Goal: Entertainment & Leisure: Consume media (video, audio)

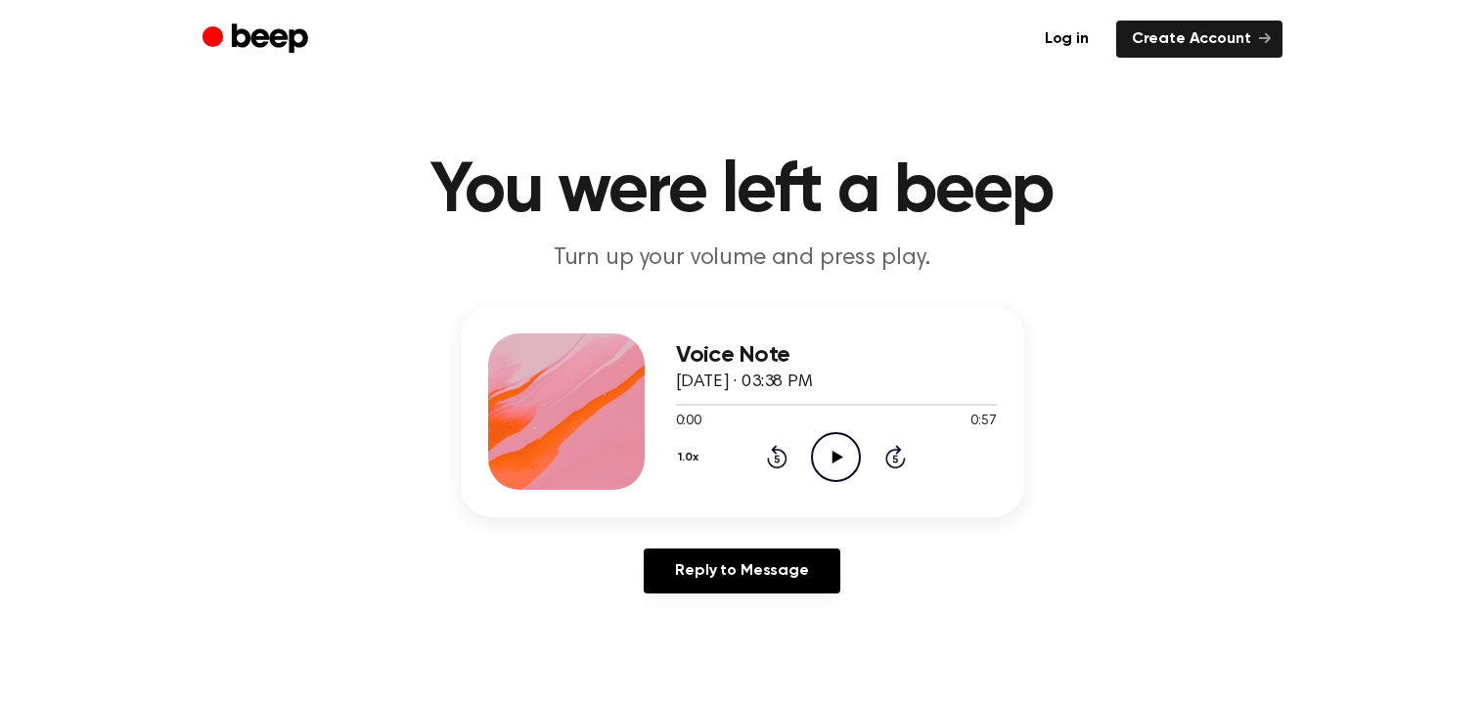
click at [835, 451] on icon "Play Audio" at bounding box center [836, 457] width 50 height 50
click at [825, 448] on icon "Pause Audio" at bounding box center [836, 457] width 50 height 50
click at [823, 449] on icon "Play Audio" at bounding box center [836, 457] width 50 height 50
click at [780, 454] on icon "Rewind 5 seconds" at bounding box center [777, 456] width 22 height 25
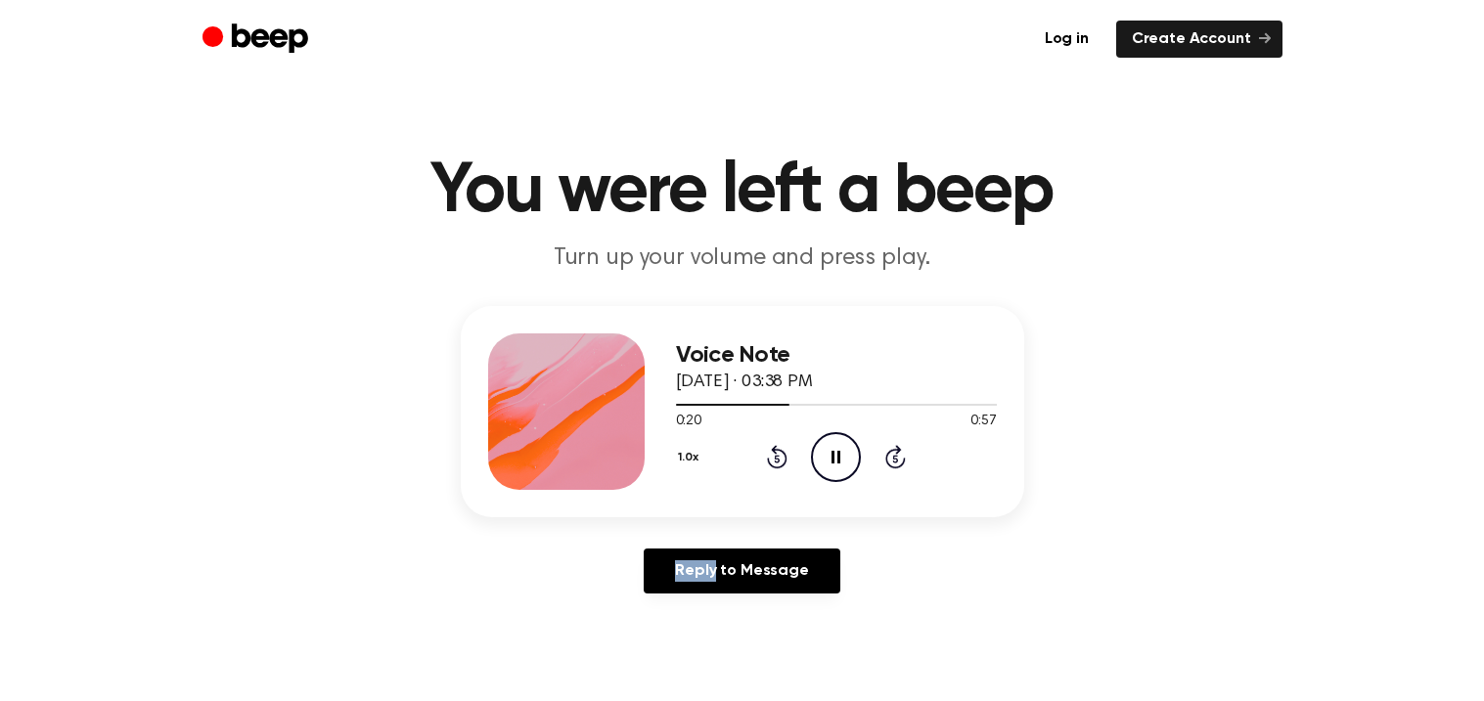
click at [780, 454] on icon "Rewind 5 seconds" at bounding box center [777, 456] width 22 height 25
click at [928, 609] on main "You were left a beep Turn up your volume and press play. Voice Note [DATE] · 03…" at bounding box center [742, 603] width 1484 height 1206
click at [843, 464] on icon "Play Audio" at bounding box center [836, 457] width 50 height 50
click at [844, 467] on icon "Pause Audio" at bounding box center [836, 457] width 50 height 50
click at [844, 467] on icon "Play Audio" at bounding box center [836, 457] width 50 height 50
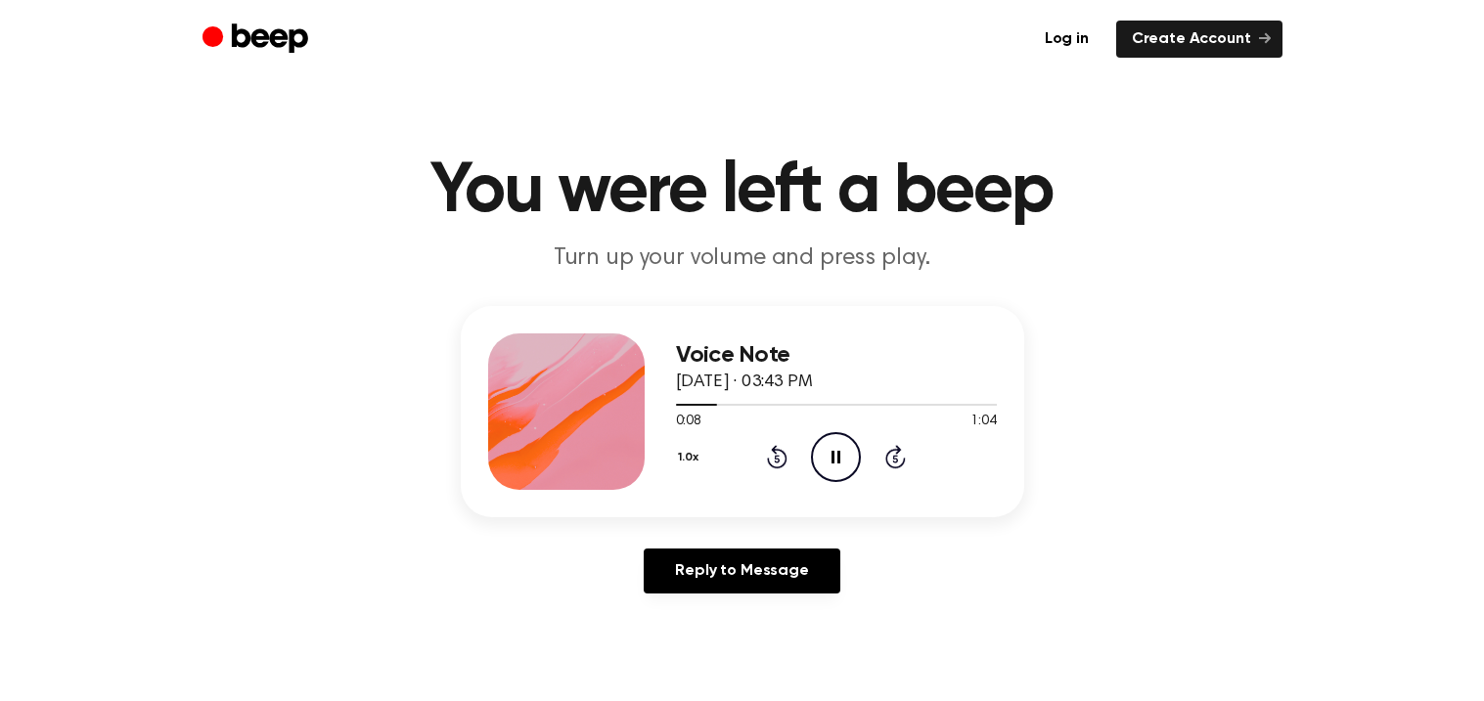
click at [844, 467] on icon "Pause Audio" at bounding box center [836, 457] width 50 height 50
click at [844, 469] on icon "Play Audio" at bounding box center [836, 457] width 50 height 50
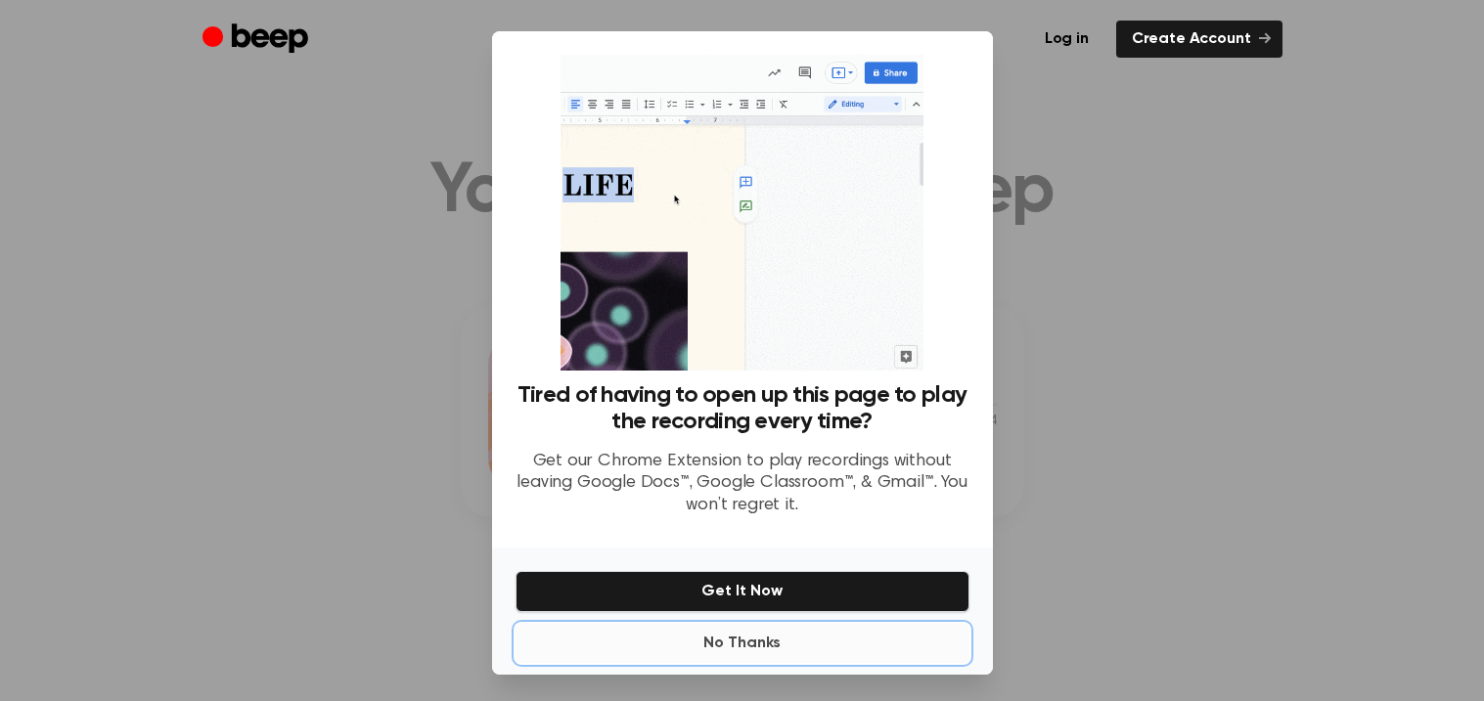
click at [734, 640] on button "No Thanks" at bounding box center [743, 643] width 454 height 39
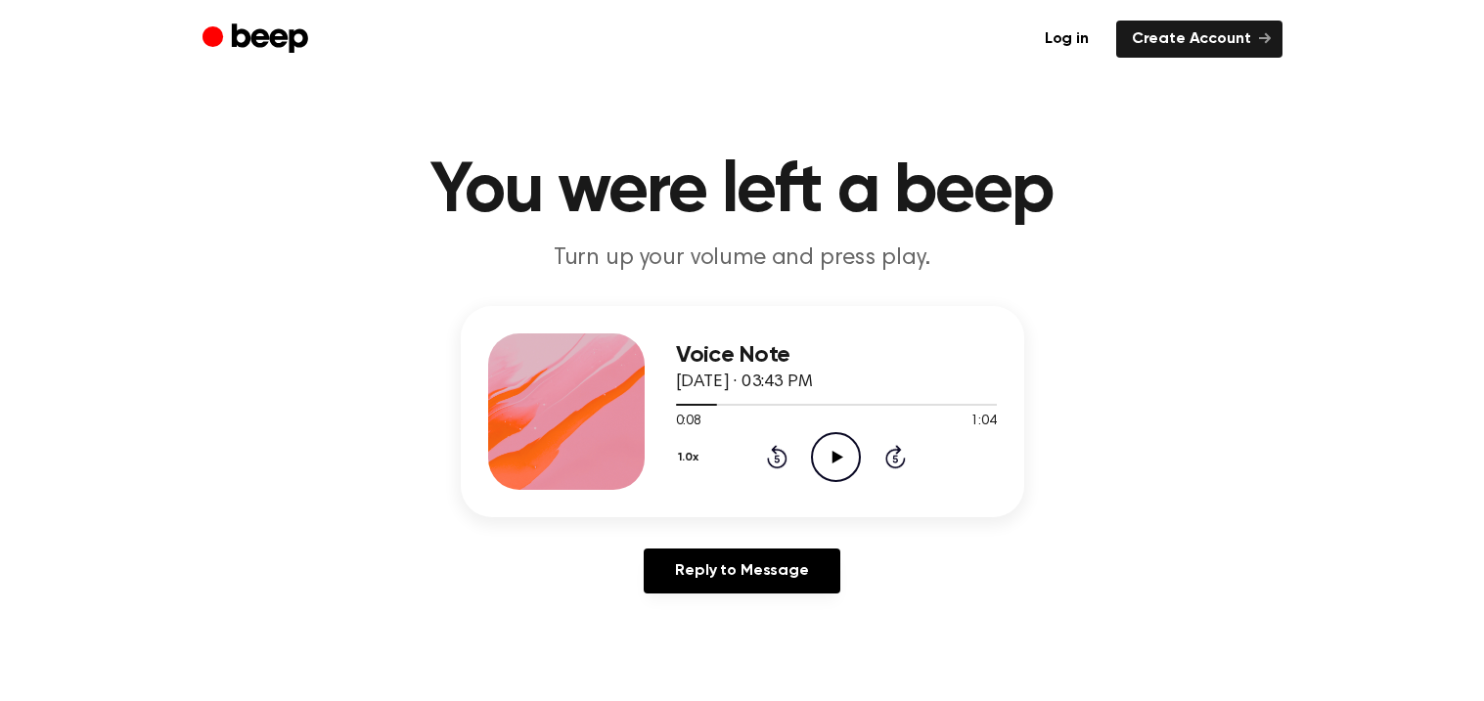
click at [834, 444] on icon "Play Audio" at bounding box center [836, 457] width 50 height 50
click at [834, 444] on icon "Pause Audio" at bounding box center [836, 457] width 50 height 50
click at [767, 451] on icon "Rewind 5 seconds" at bounding box center [777, 456] width 22 height 25
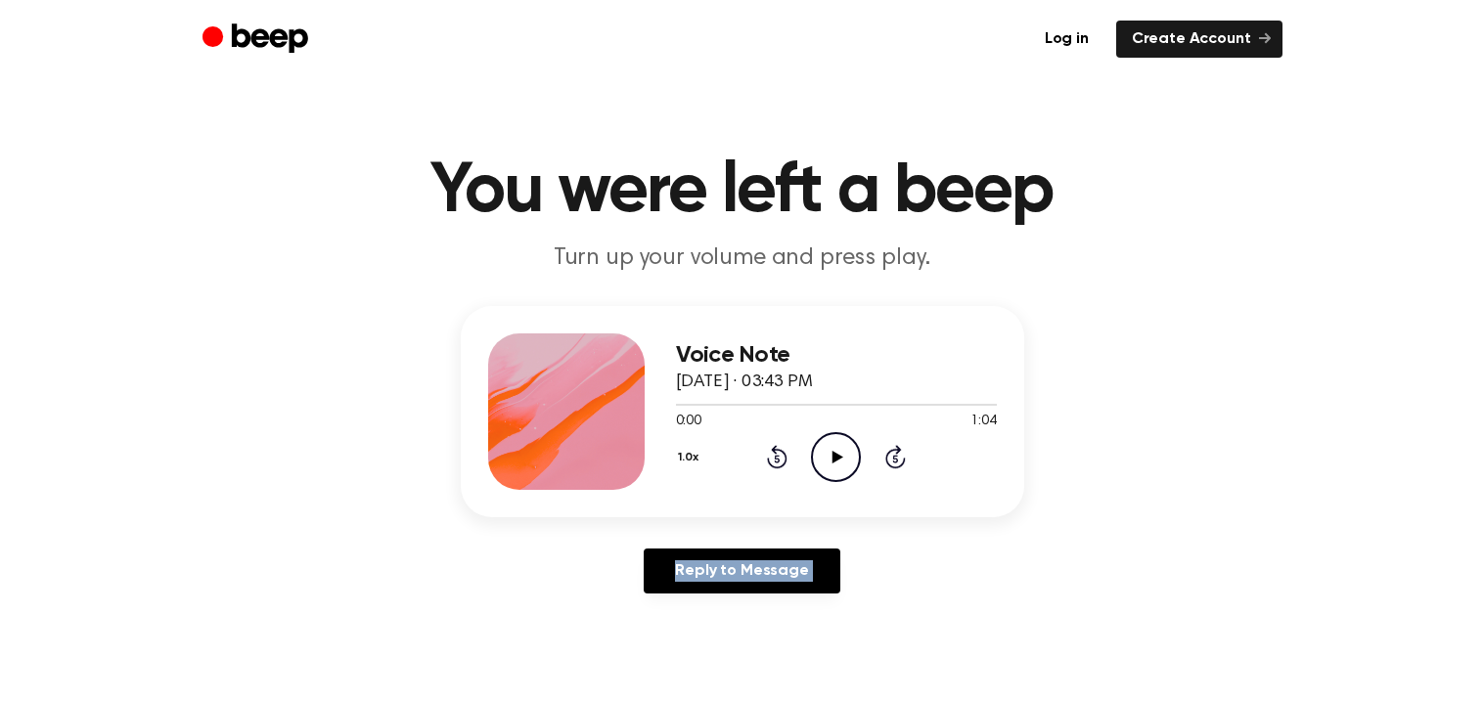
click at [836, 455] on icon at bounding box center [837, 457] width 11 height 13
click at [836, 455] on icon "Pause Audio" at bounding box center [836, 457] width 50 height 50
click at [836, 455] on icon at bounding box center [837, 457] width 11 height 13
click at [838, 458] on icon at bounding box center [837, 457] width 11 height 13
click at [849, 453] on icon "Pause Audio" at bounding box center [836, 457] width 50 height 50
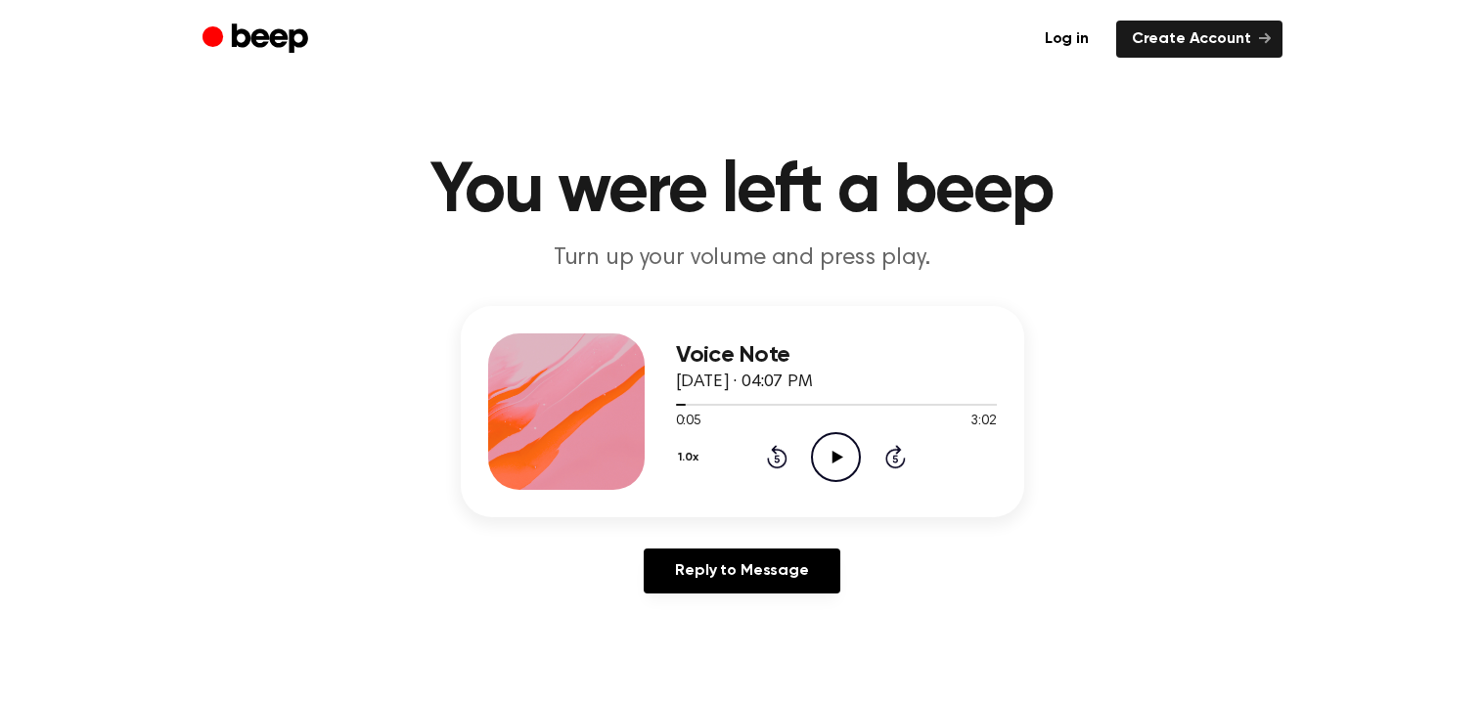
click at [849, 453] on icon "Play Audio" at bounding box center [836, 457] width 50 height 50
click at [849, 453] on icon "Pause Audio" at bounding box center [836, 457] width 50 height 50
click at [849, 453] on icon "Play Audio" at bounding box center [836, 457] width 50 height 50
click at [777, 464] on icon "Rewind 5 seconds" at bounding box center [777, 456] width 22 height 25
click at [770, 465] on icon at bounding box center [777, 456] width 21 height 23
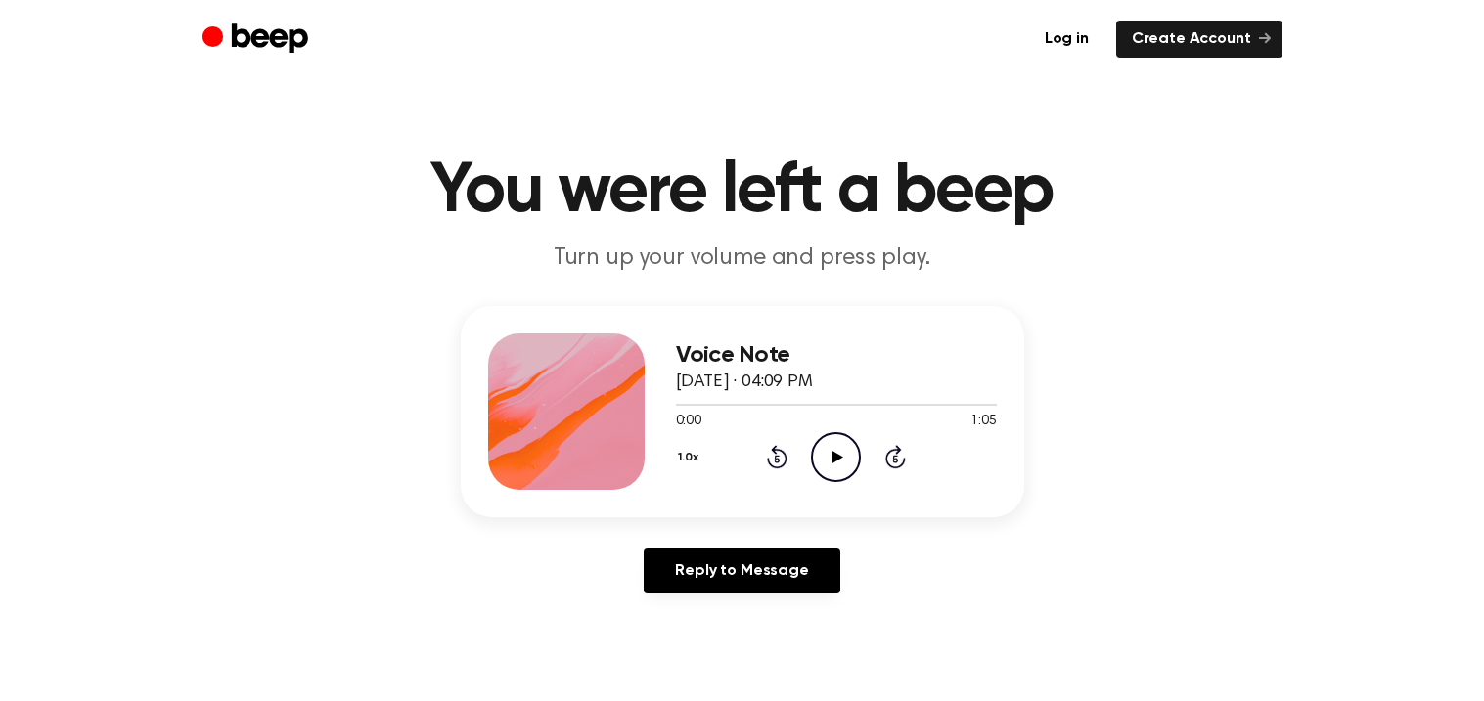
click at [832, 451] on icon "Play Audio" at bounding box center [836, 457] width 50 height 50
click at [832, 451] on icon at bounding box center [836, 457] width 9 height 13
click at [832, 451] on icon "Play Audio" at bounding box center [836, 457] width 50 height 50
click at [840, 473] on icon "Play Audio" at bounding box center [836, 457] width 50 height 50
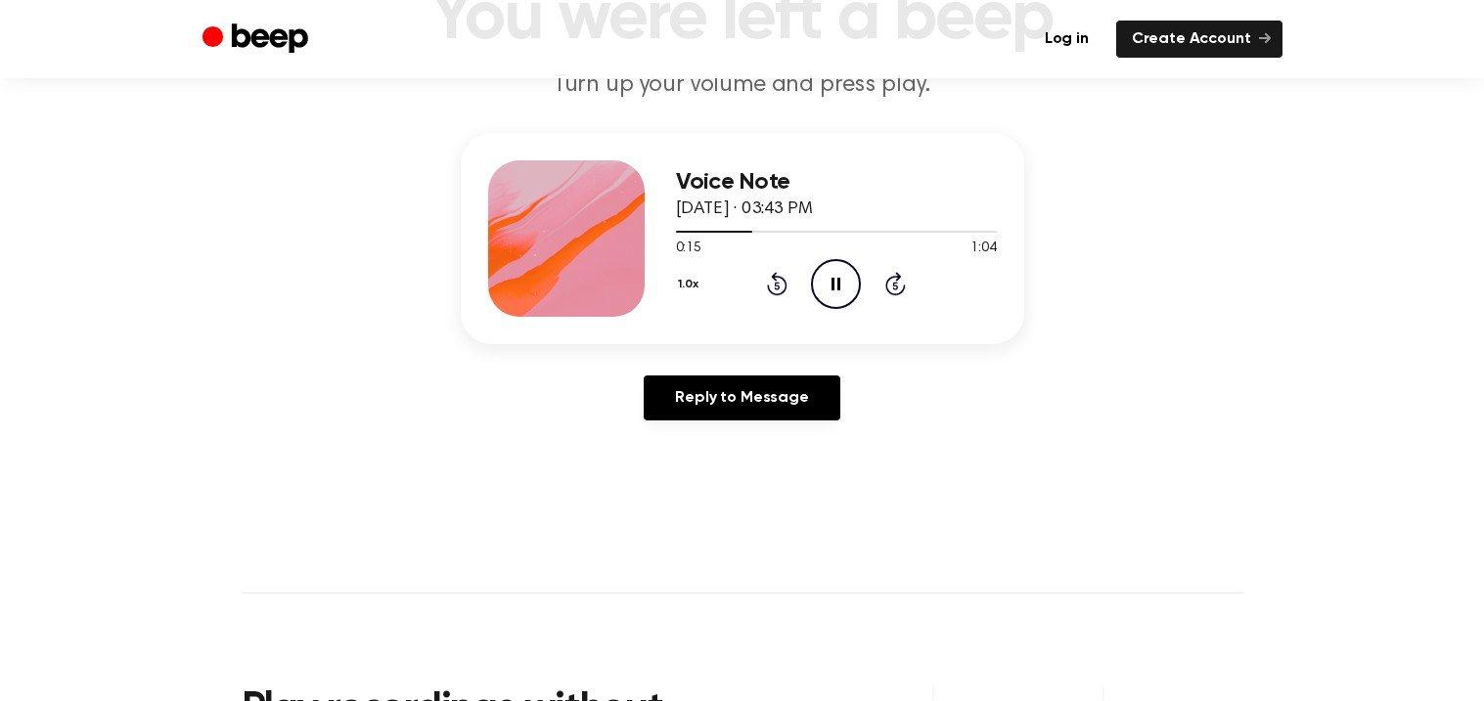
scroll to position [184, 0]
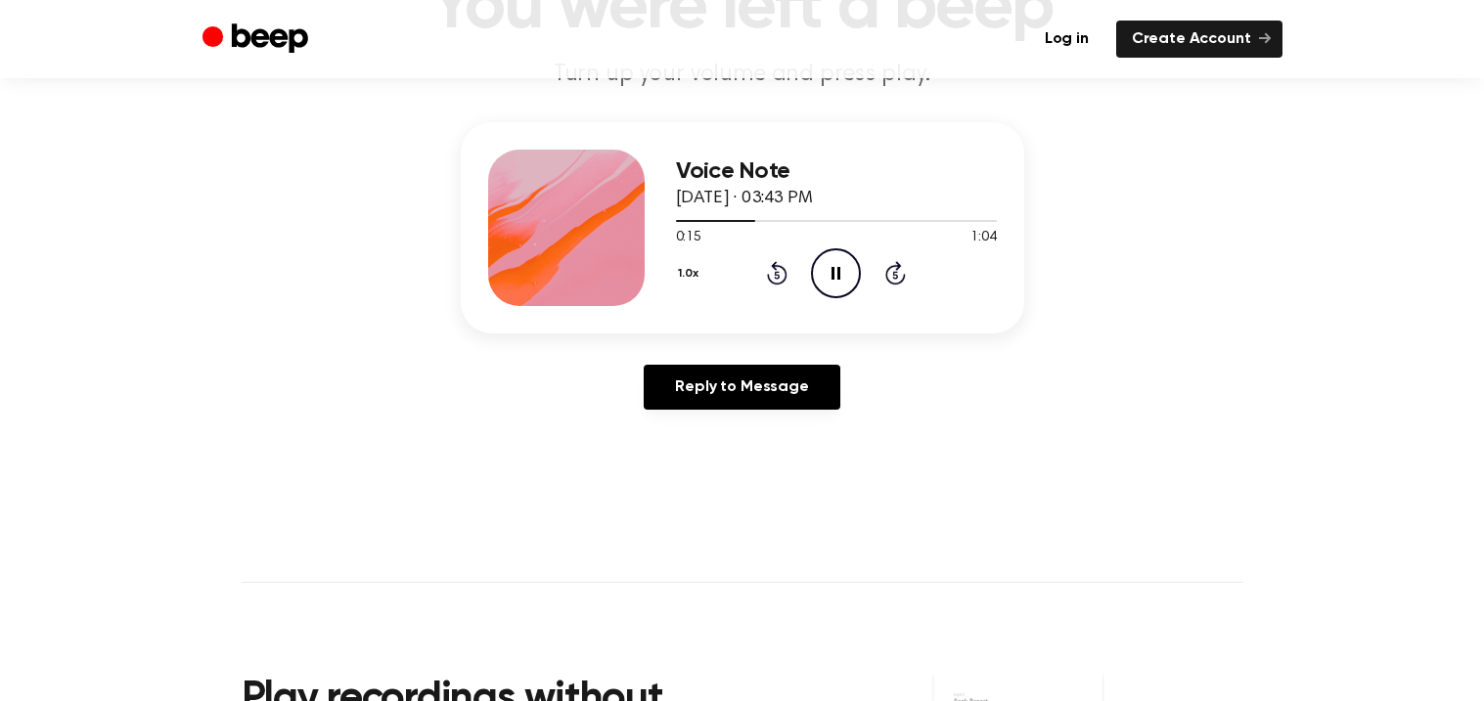
click at [822, 276] on icon "Pause Audio" at bounding box center [836, 273] width 50 height 50
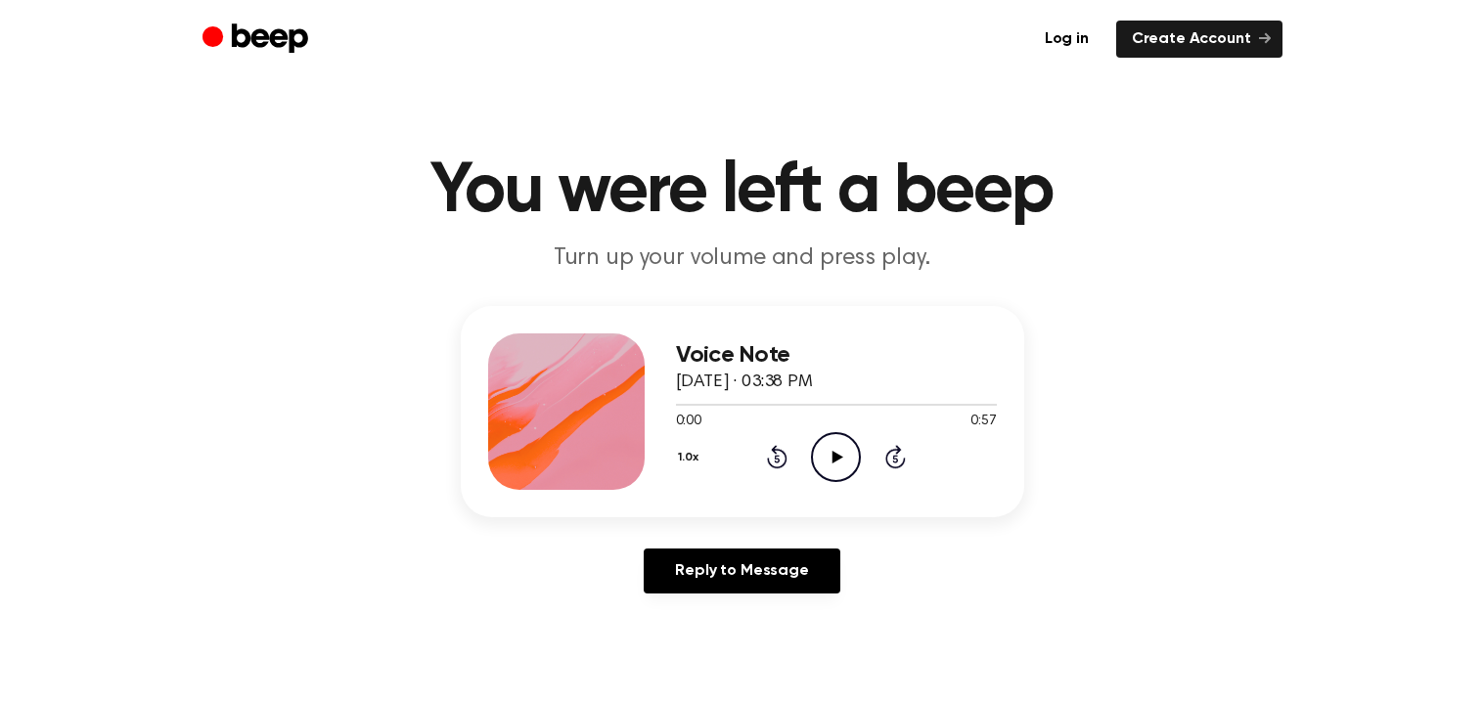
click at [838, 461] on icon "Play Audio" at bounding box center [836, 457] width 50 height 50
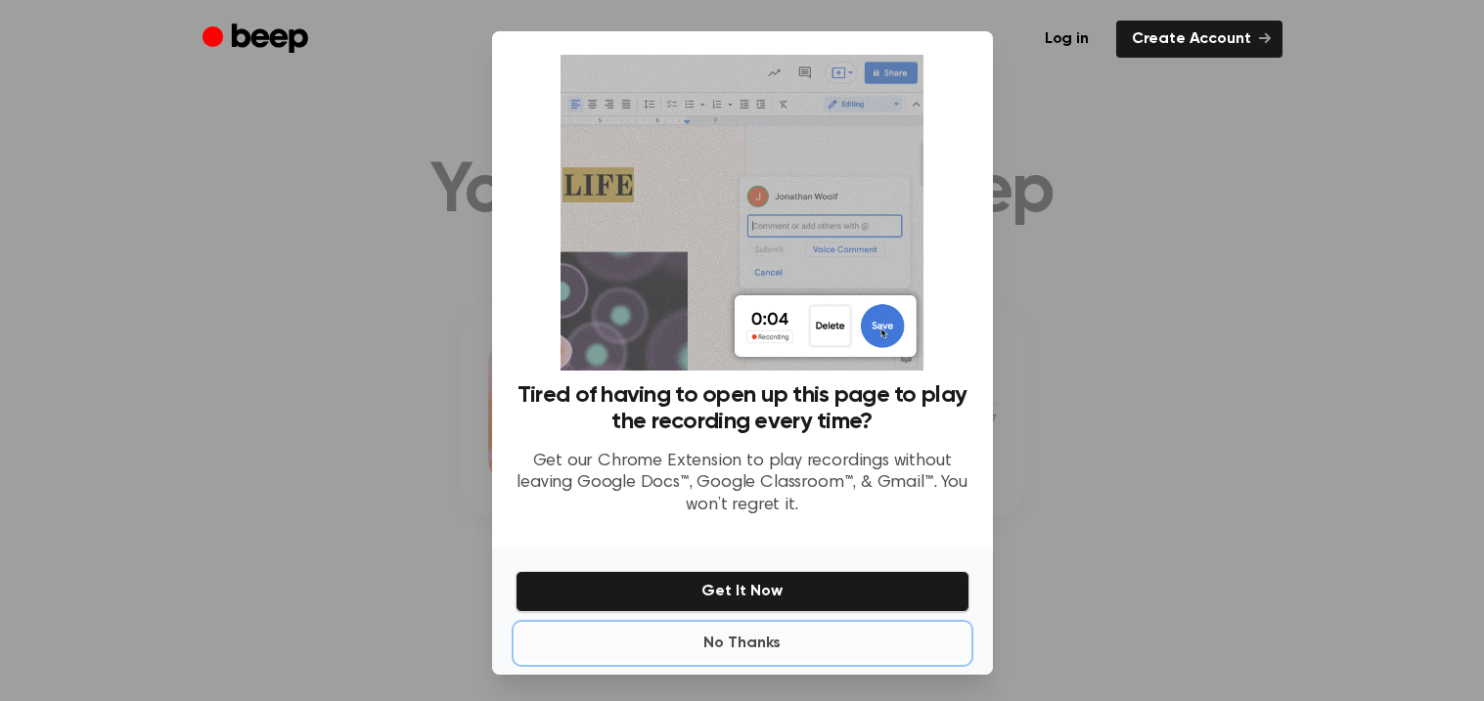
click at [742, 644] on button "No Thanks" at bounding box center [743, 643] width 454 height 39
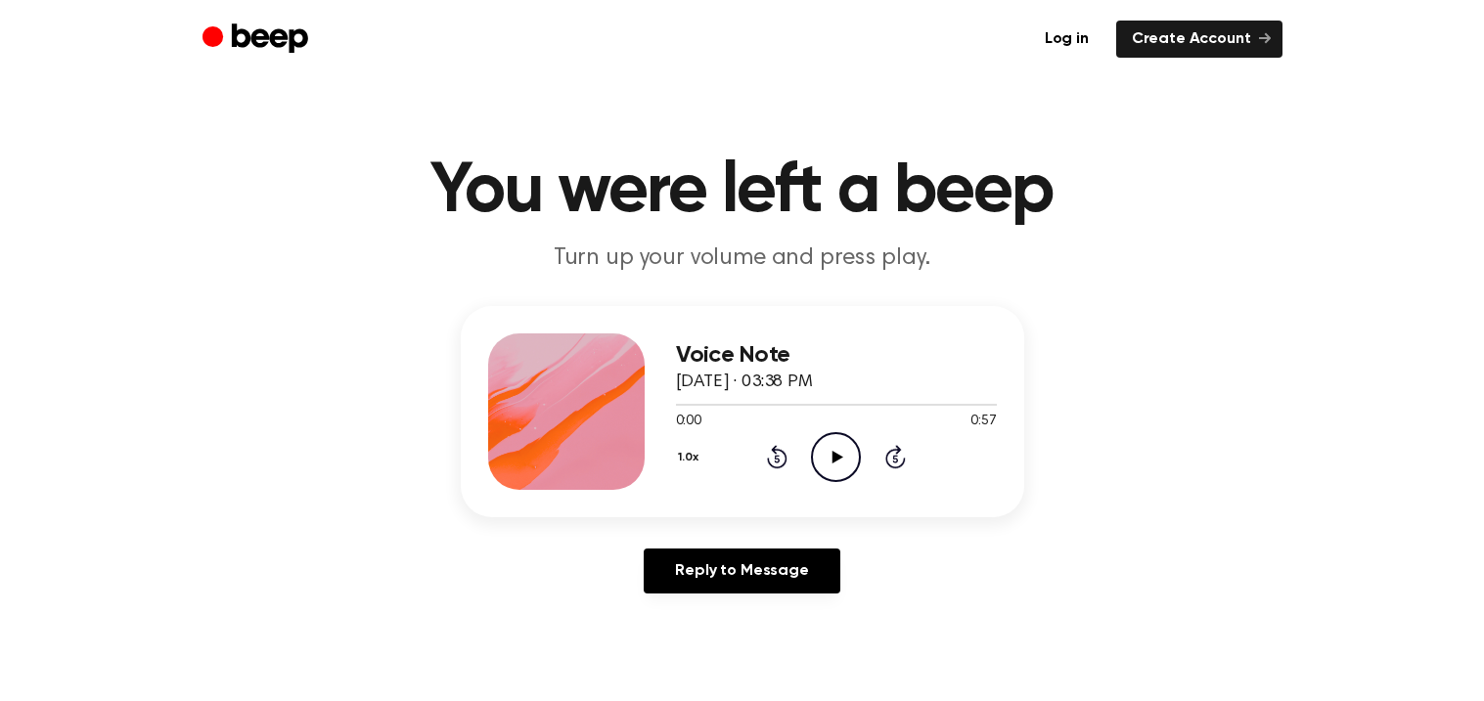
click at [826, 455] on icon "Play Audio" at bounding box center [836, 457] width 50 height 50
click at [827, 465] on icon "Pause Audio" at bounding box center [836, 457] width 50 height 50
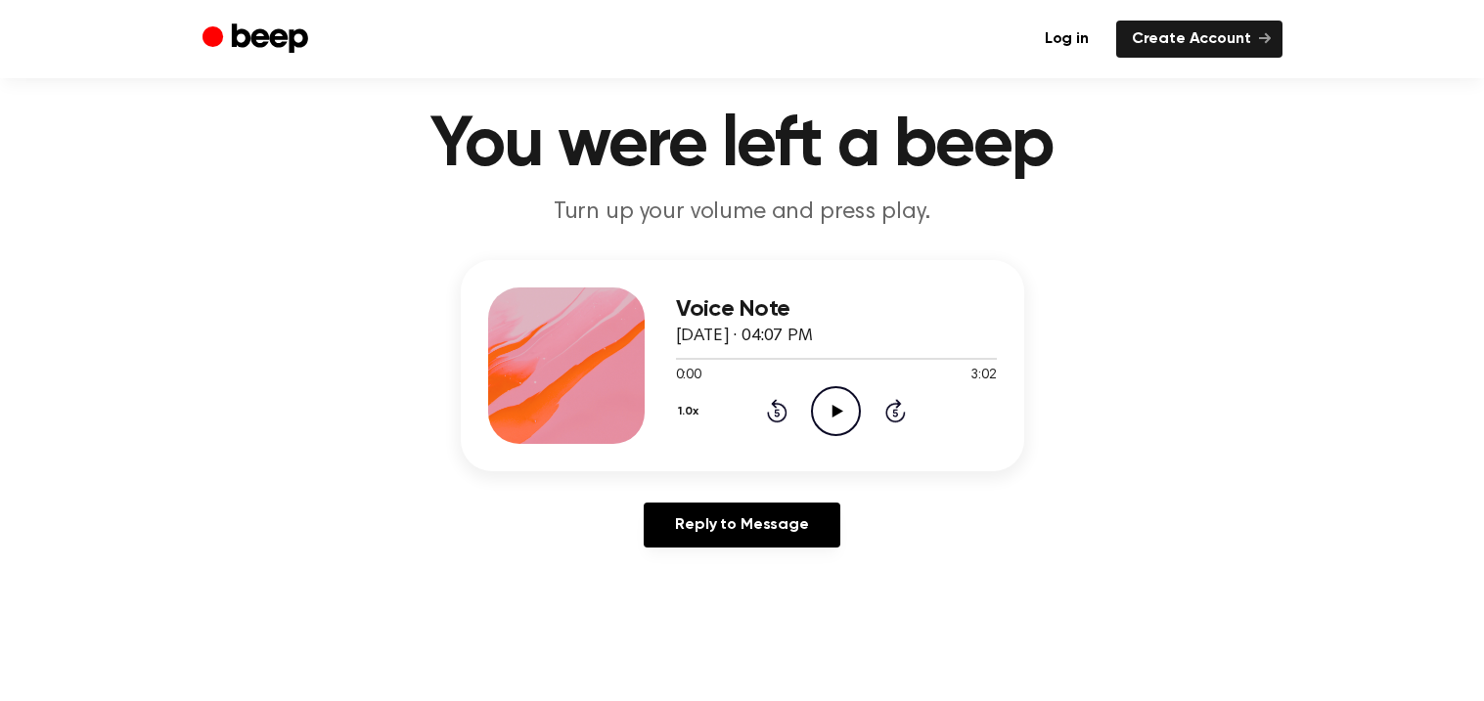
scroll to position [48, 0]
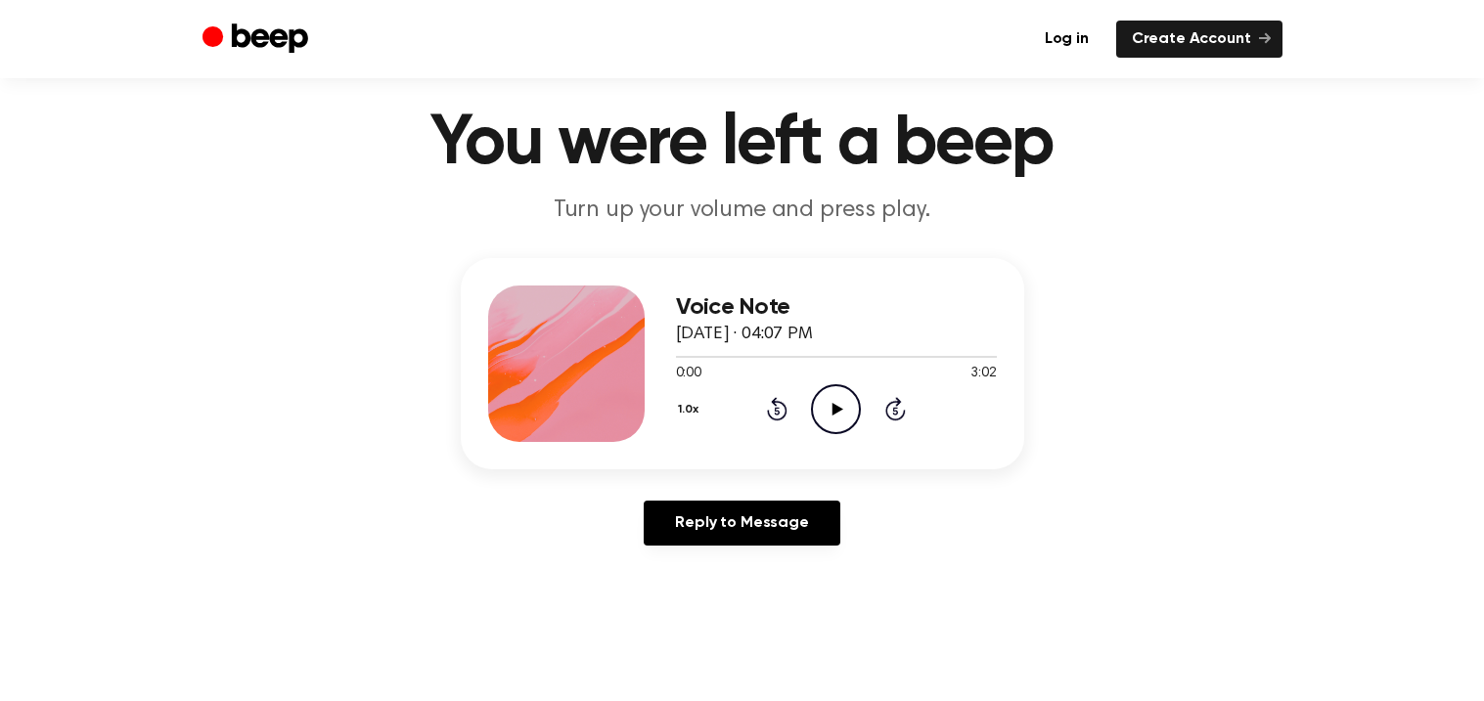
click at [851, 415] on icon "Play Audio" at bounding box center [836, 409] width 50 height 50
click at [819, 404] on icon "Pause Audio" at bounding box center [836, 409] width 50 height 50
